Goal: Transaction & Acquisition: Book appointment/travel/reservation

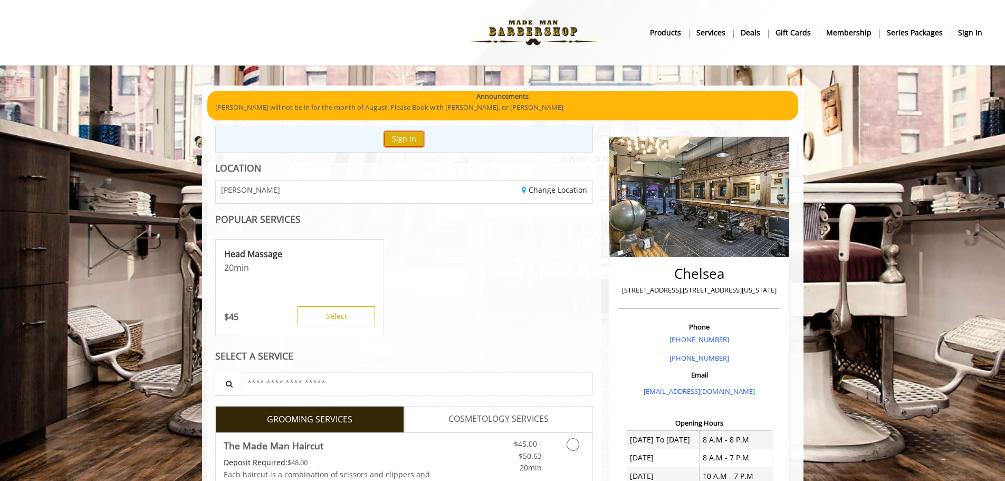
click at [409, 137] on button "Sign In" at bounding box center [404, 138] width 40 height 15
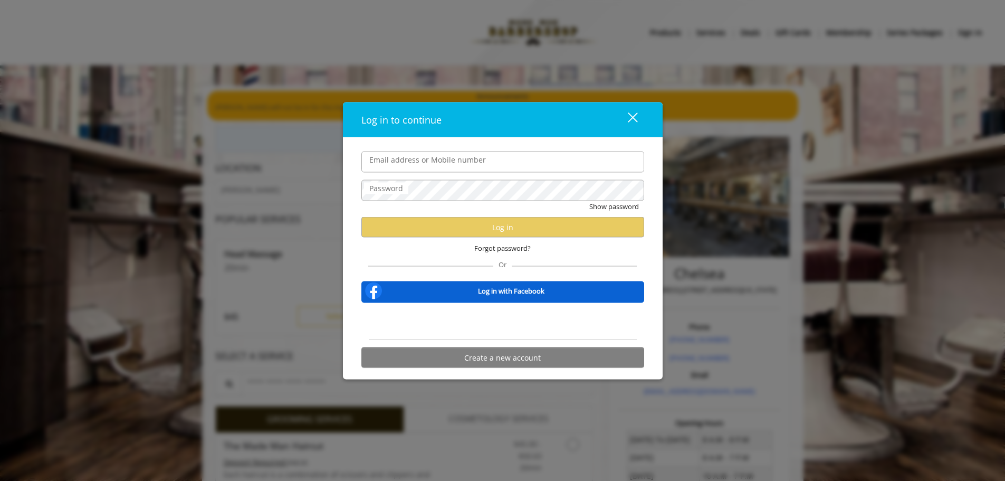
type input "**********"
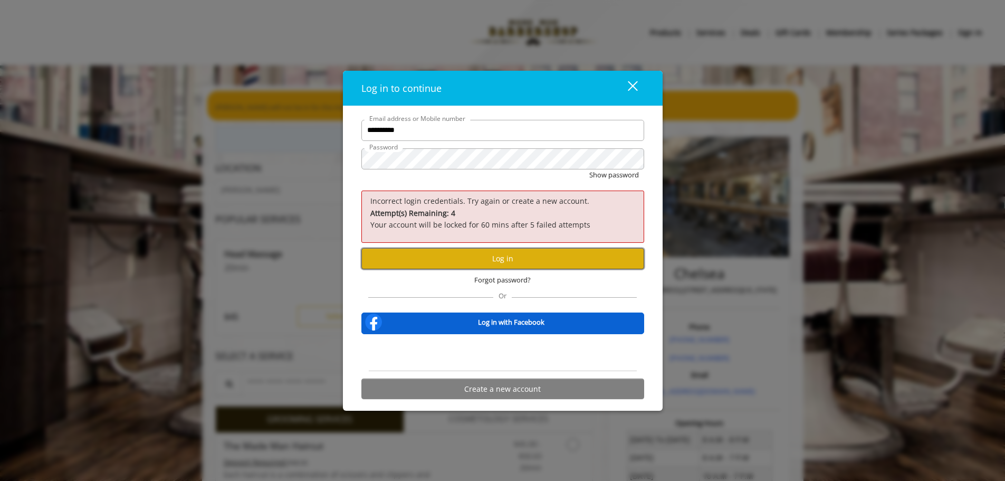
click at [488, 256] on button "Log in" at bounding box center [502, 258] width 283 height 21
click at [513, 322] on b "Log in with Facebook" at bounding box center [511, 322] width 66 height 11
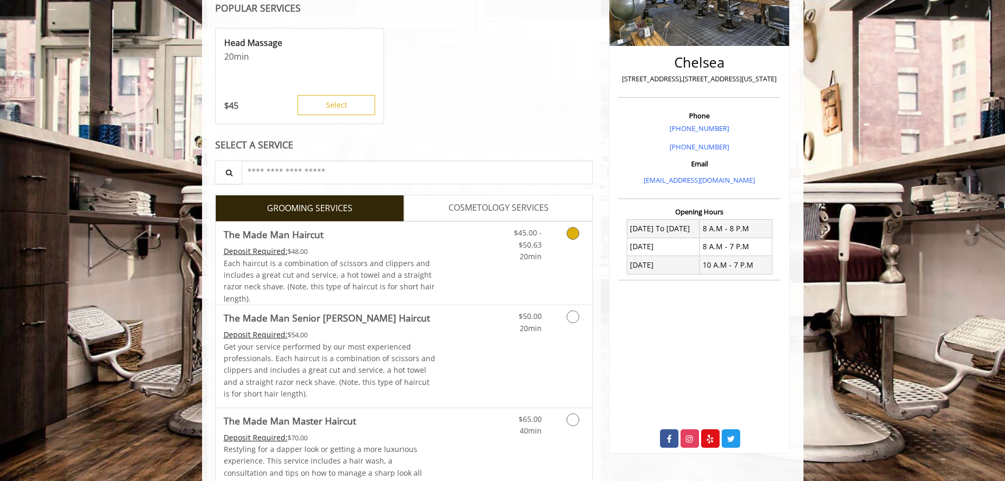
scroll to position [264, 0]
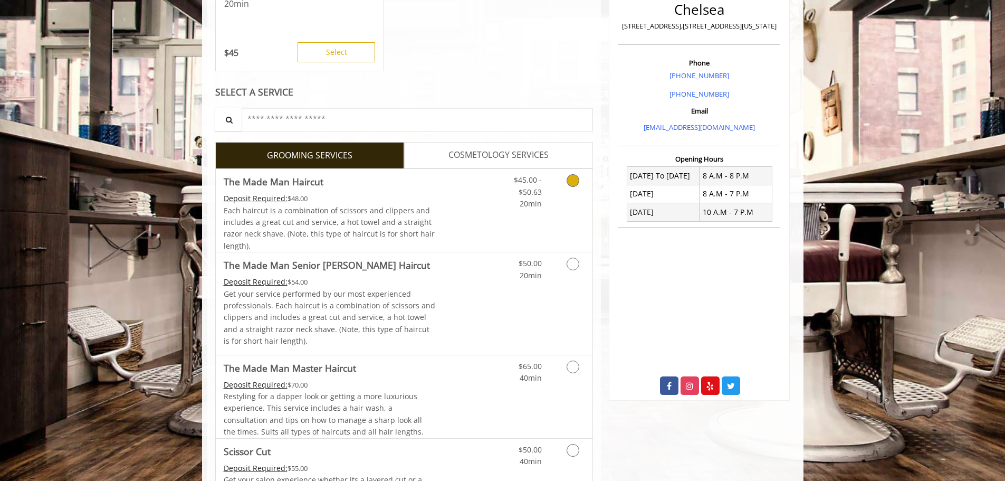
click at [574, 182] on icon "Grooming services" at bounding box center [573, 180] width 13 height 13
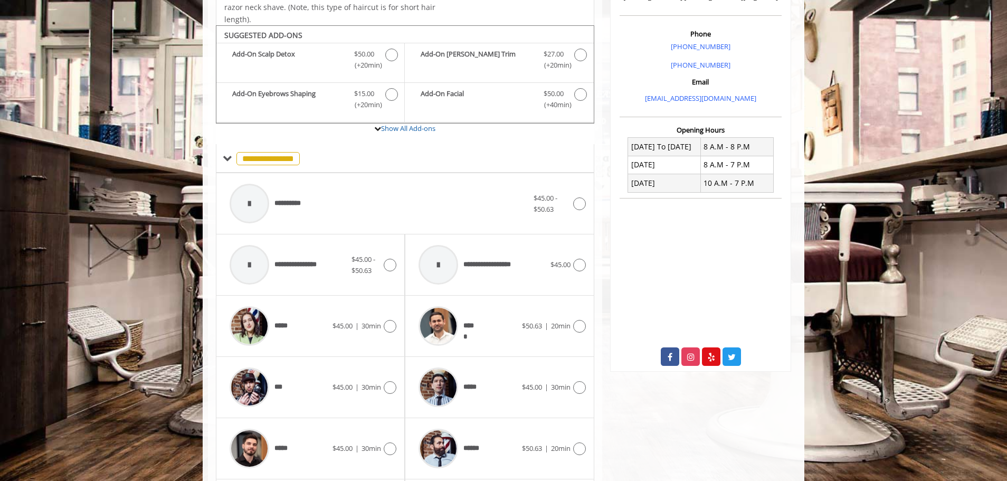
scroll to position [318, 0]
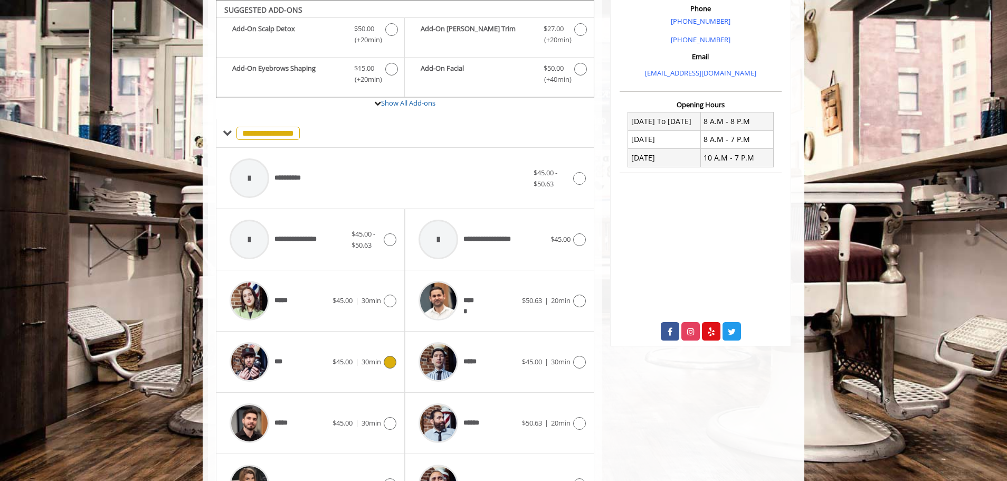
click at [383, 363] on div at bounding box center [388, 362] width 15 height 13
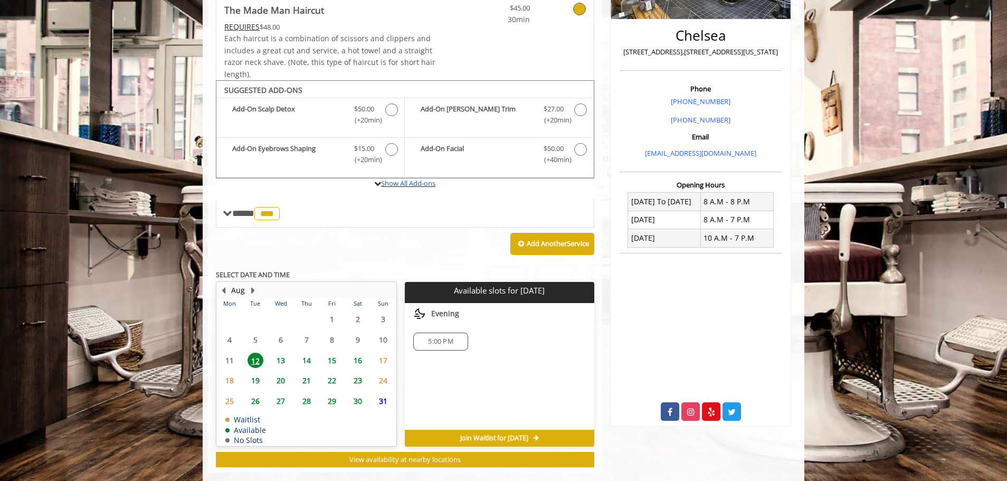
scroll to position [256, 0]
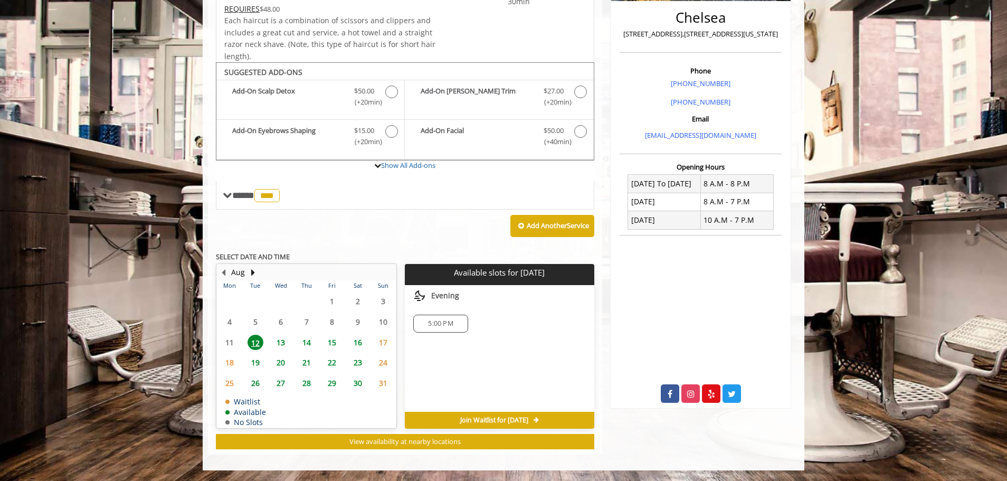
click at [443, 323] on span "5:00 PM" at bounding box center [440, 323] width 25 height 8
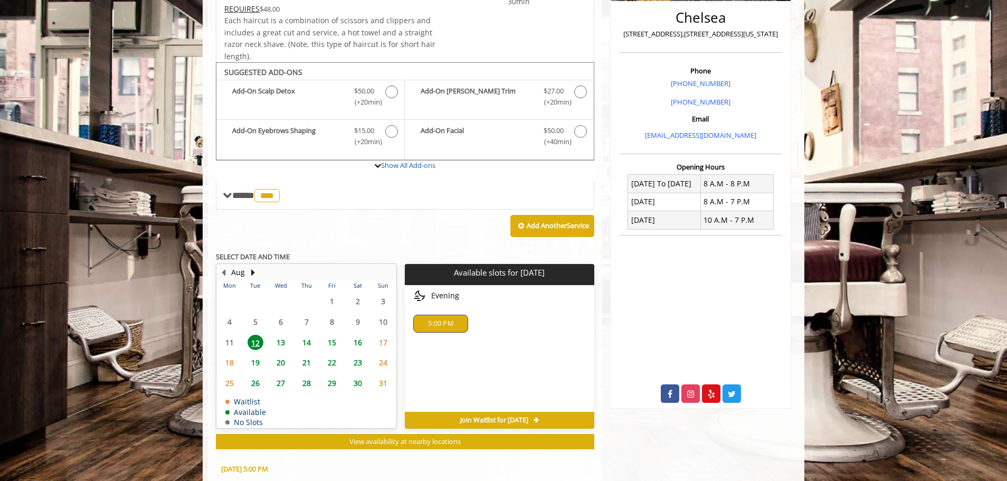
scroll to position [446, 0]
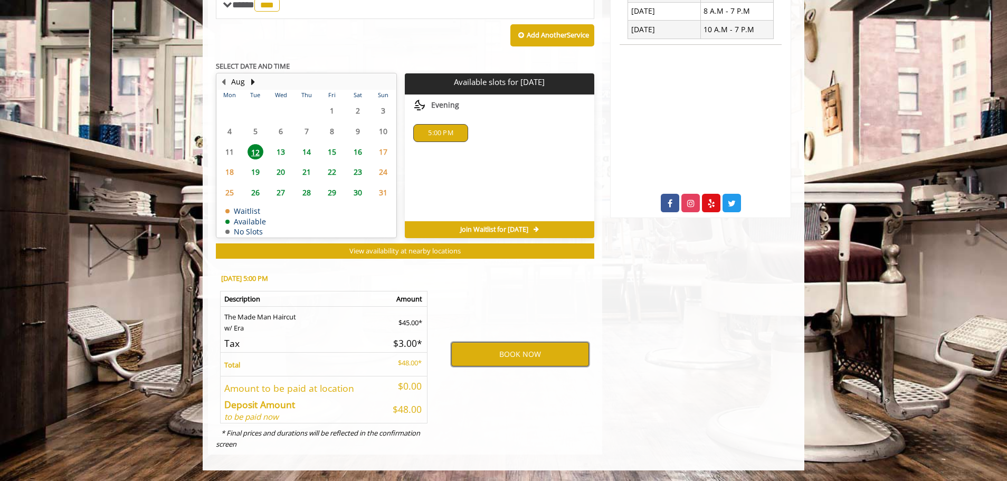
click at [507, 358] on button "BOOK NOW" at bounding box center [520, 354] width 138 height 24
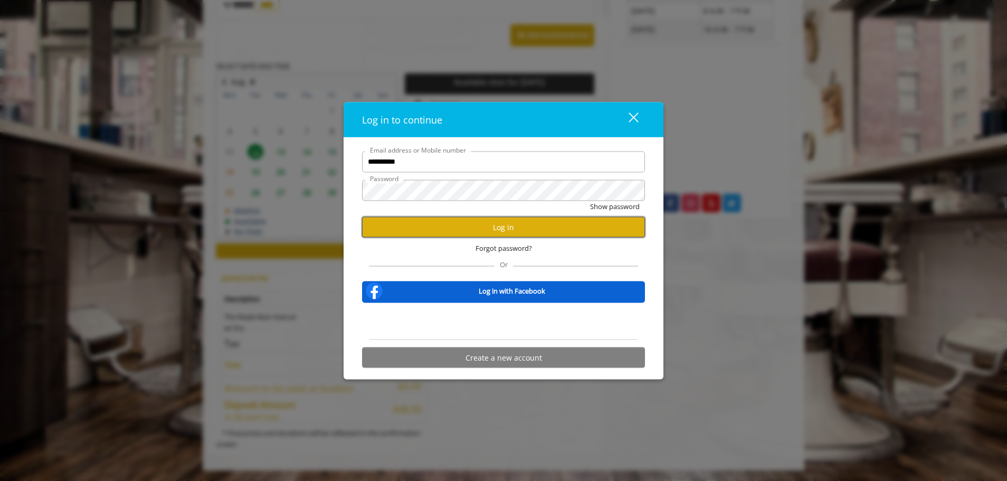
click at [508, 227] on button "Log in" at bounding box center [503, 227] width 283 height 21
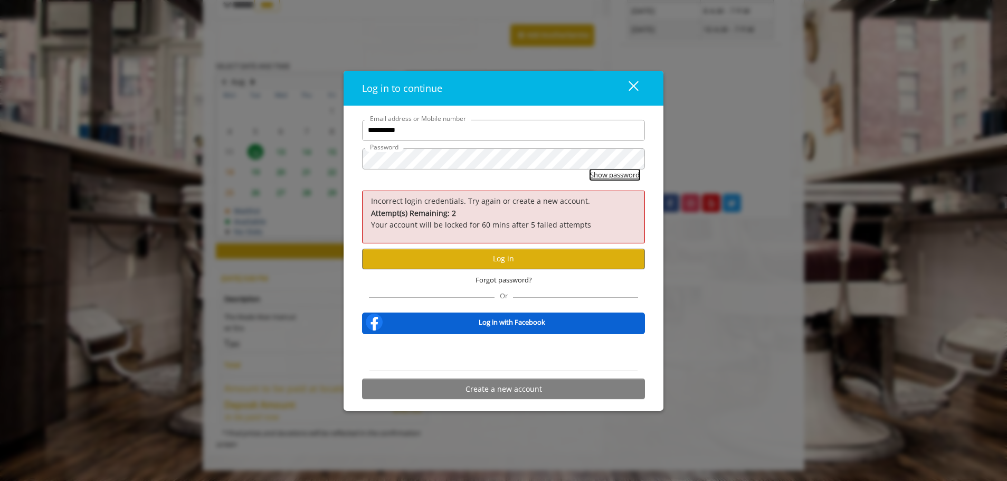
click at [616, 179] on button "Show password" at bounding box center [615, 174] width 50 height 11
click at [445, 133] on input "**********" at bounding box center [503, 129] width 283 height 21
type input "**********"
click at [589, 292] on div "Or" at bounding box center [503, 293] width 269 height 7
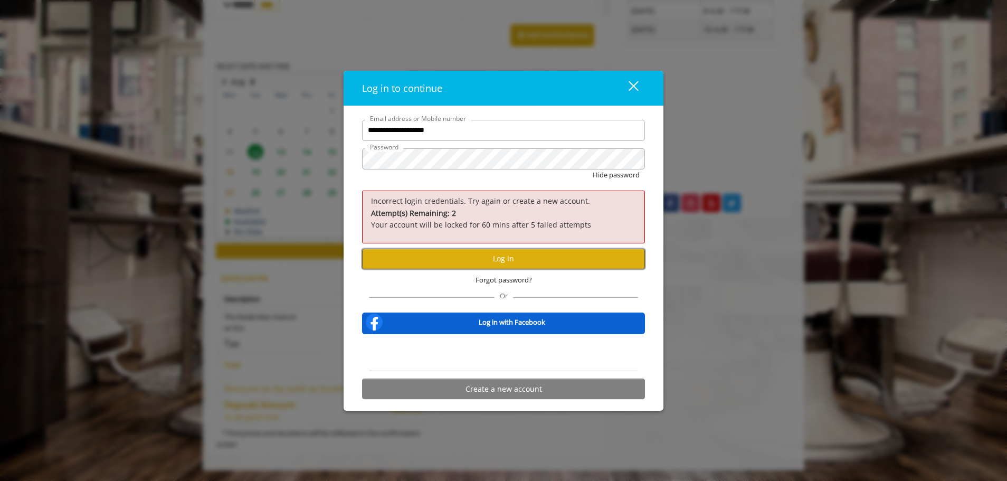
click at [534, 262] on button "Log in" at bounding box center [503, 258] width 283 height 21
click at [507, 282] on span "Forgot password?" at bounding box center [503, 279] width 56 height 11
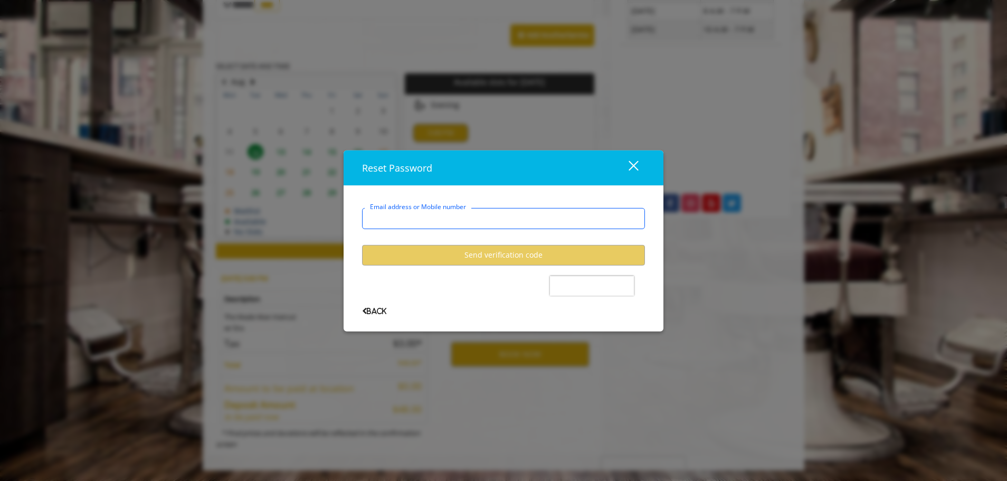
click at [450, 220] on input "Email address or Mobile number" at bounding box center [503, 217] width 283 height 21
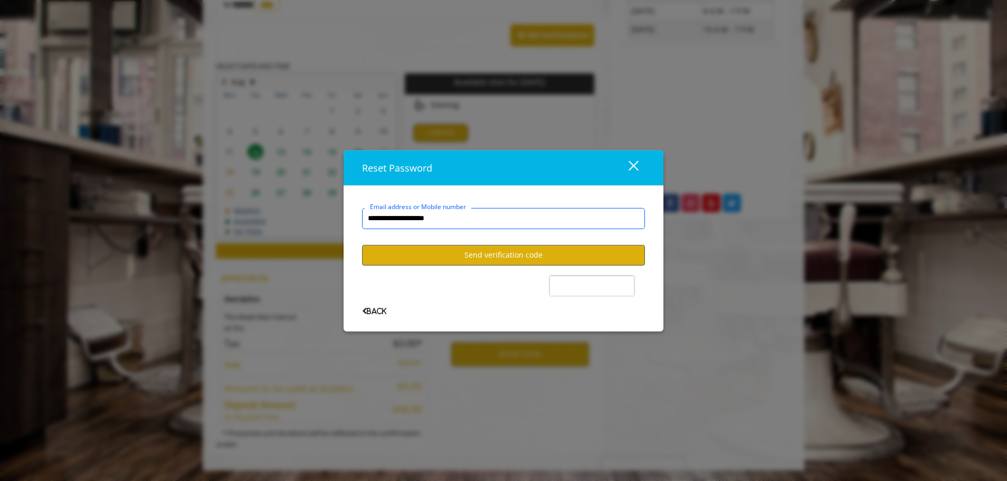
type input "**********"
click at [484, 256] on button "Send verification code" at bounding box center [503, 254] width 283 height 21
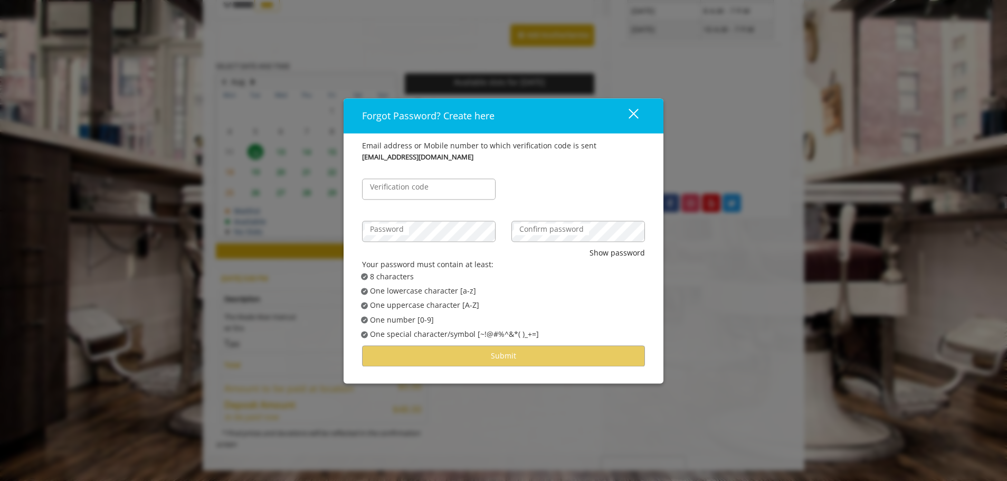
click at [392, 191] on label "Verification code" at bounding box center [399, 187] width 69 height 12
click at [392, 191] on input "Verification code" at bounding box center [429, 188] width 134 height 21
type input "*"
type input "******"
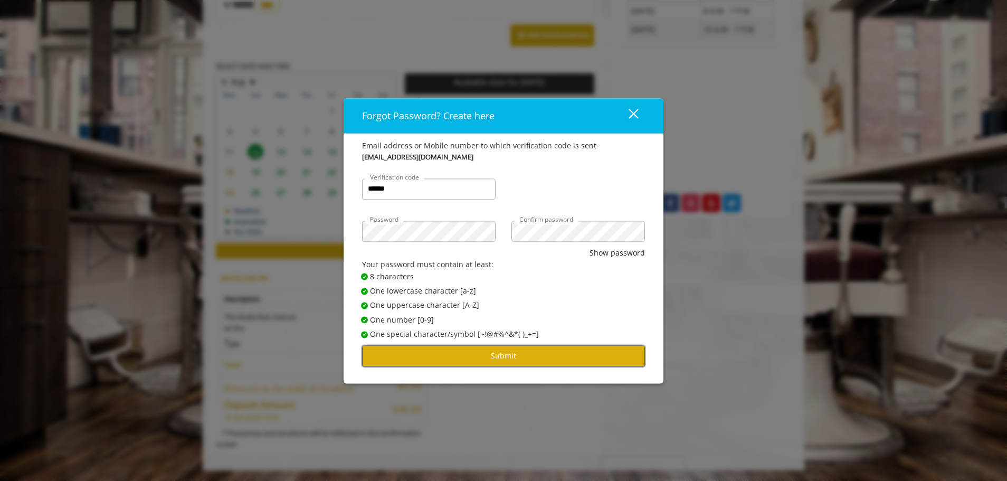
click at [545, 356] on button "Submit" at bounding box center [503, 356] width 283 height 21
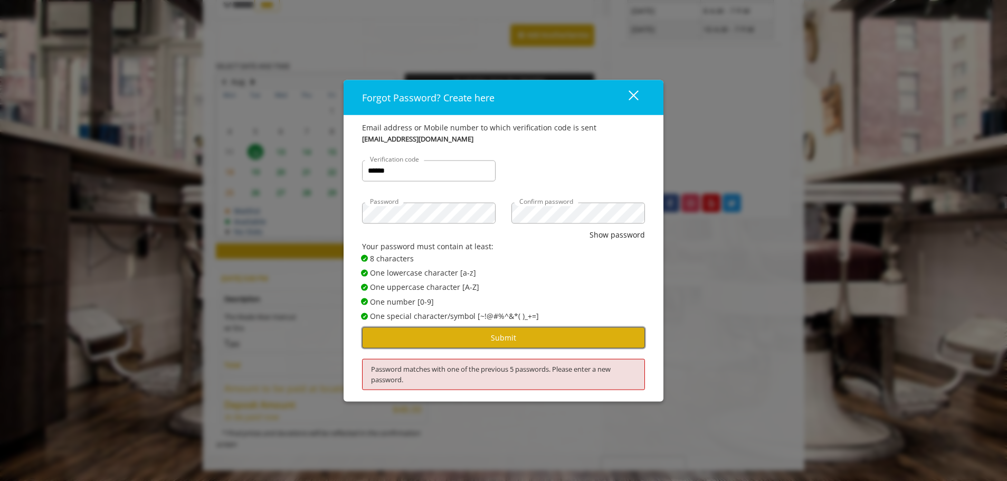
click at [513, 340] on button "Submit" at bounding box center [503, 337] width 283 height 21
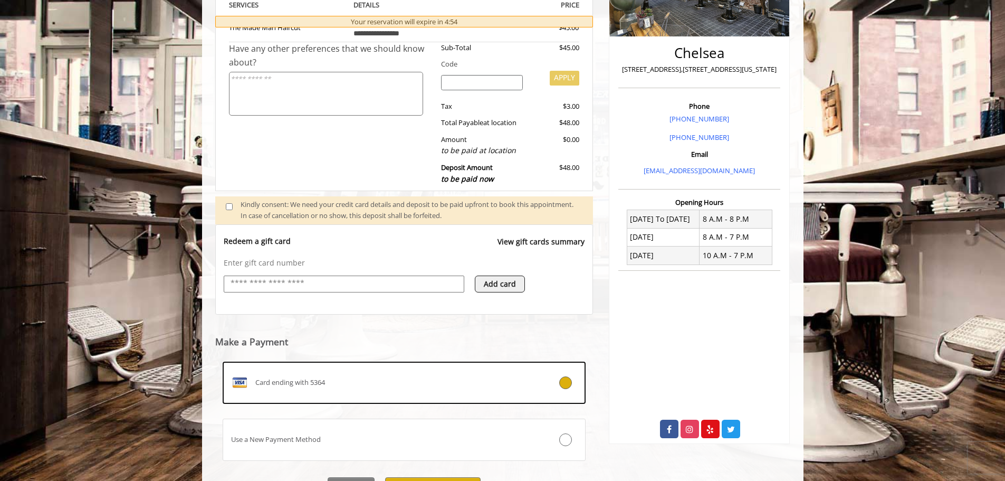
scroll to position [222, 0]
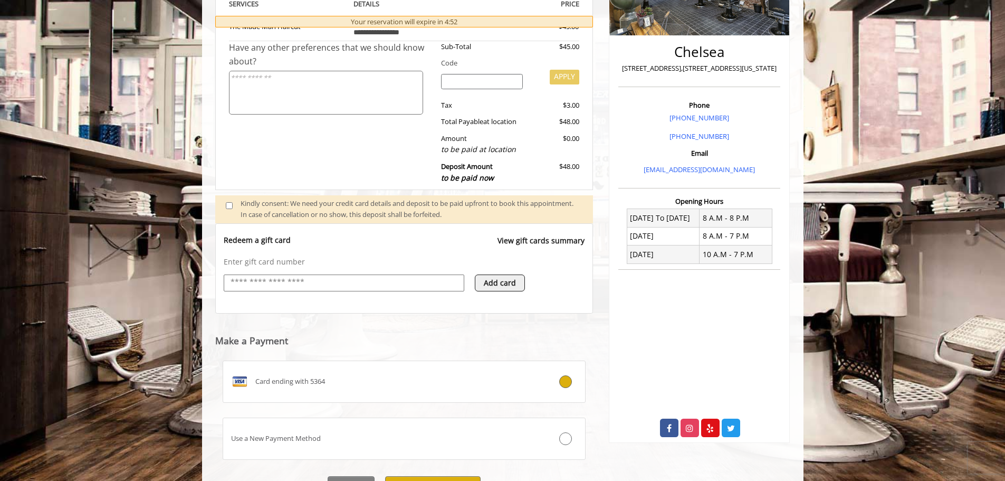
click at [355, 282] on input "text" at bounding box center [344, 282] width 229 height 13
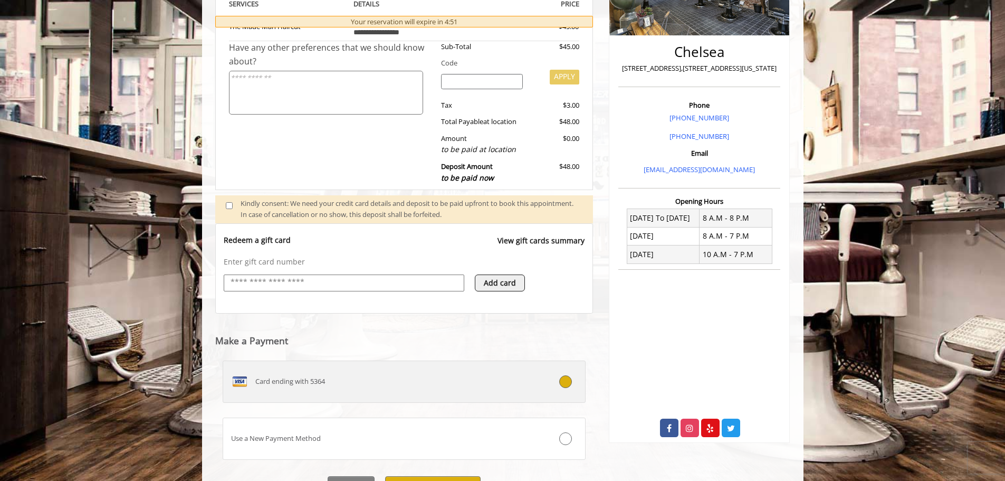
click at [377, 382] on div "Card ending with 5364" at bounding box center [374, 381] width 302 height 17
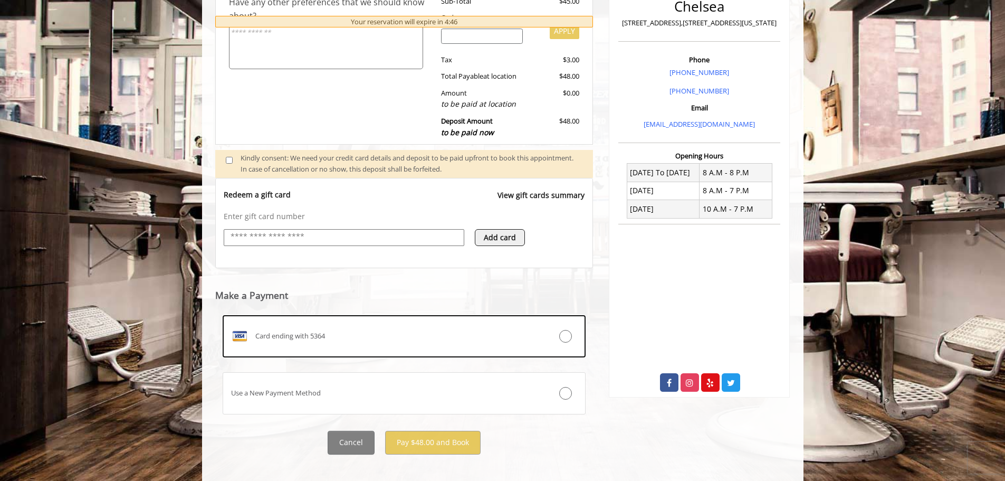
scroll to position [278, 0]
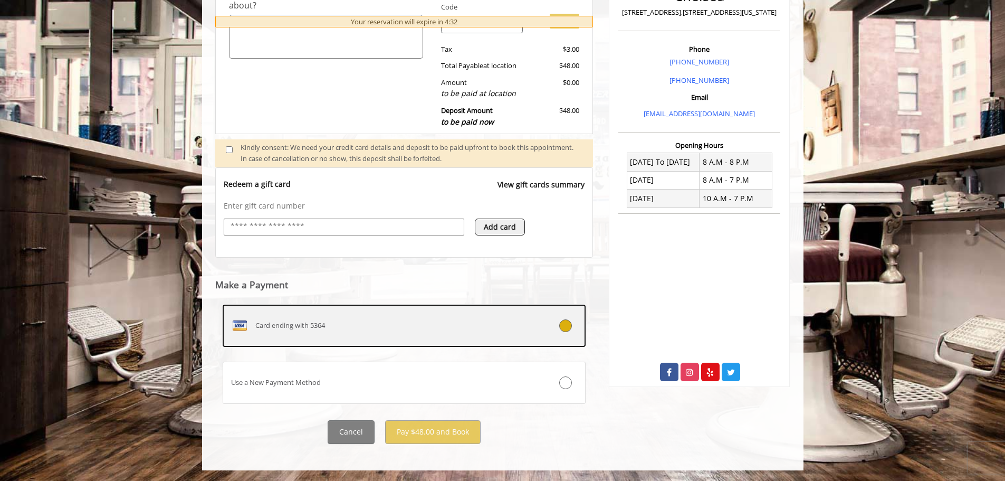
click at [497, 333] on div "Card ending with 5364" at bounding box center [374, 325] width 302 height 17
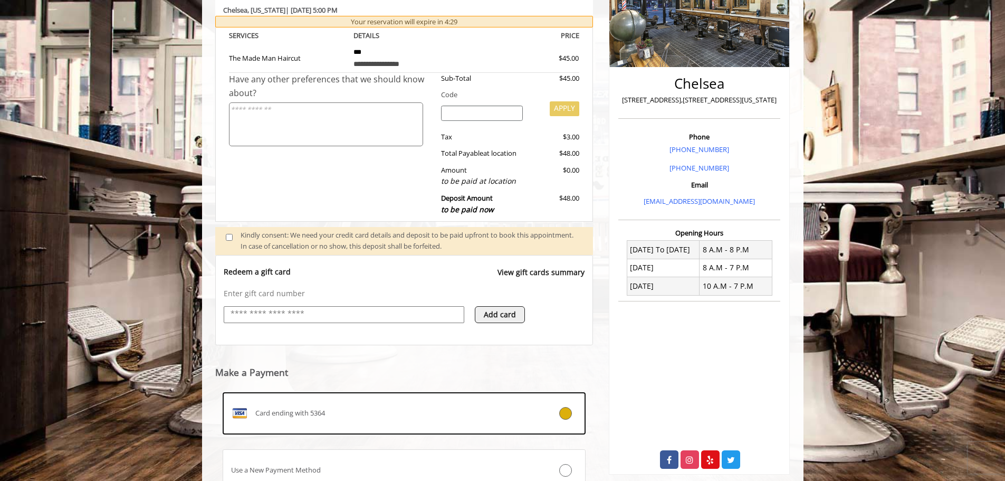
scroll to position [66, 0]
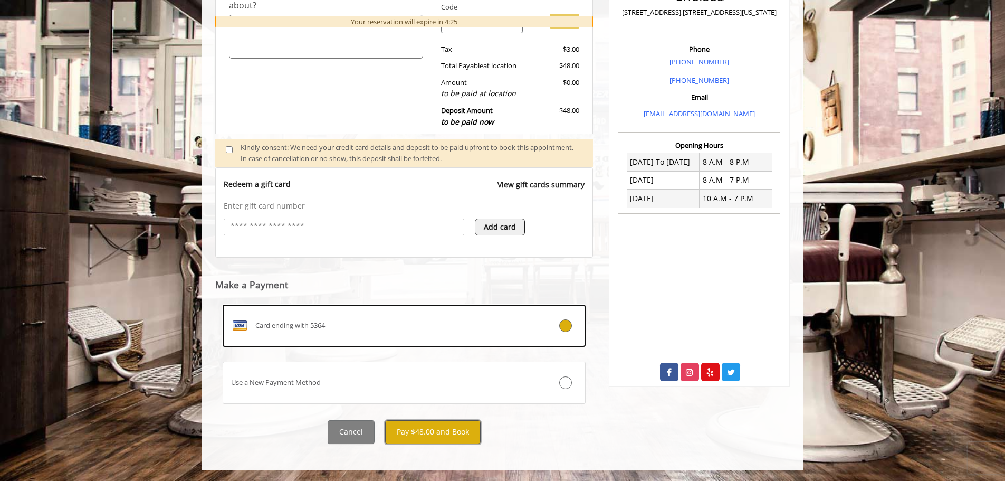
click at [443, 429] on button "Pay $48.00 and Book" at bounding box center [433, 432] width 96 height 24
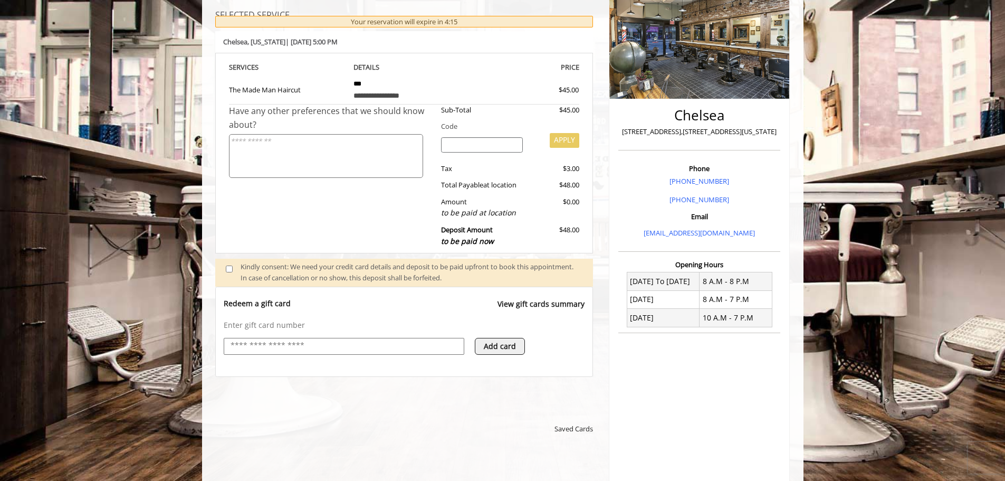
scroll to position [106, 0]
